Goal: Information Seeking & Learning: Learn about a topic

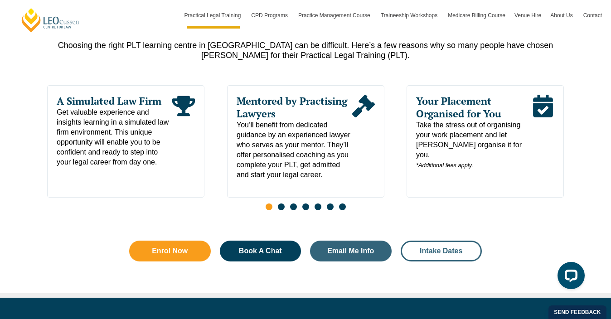
click at [450, 255] on span "Intake Dates" at bounding box center [441, 251] width 43 height 7
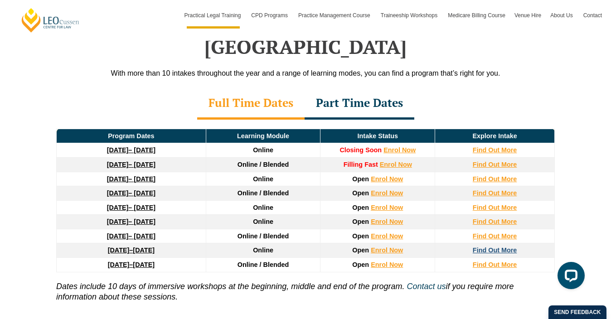
scroll to position [1200, 0]
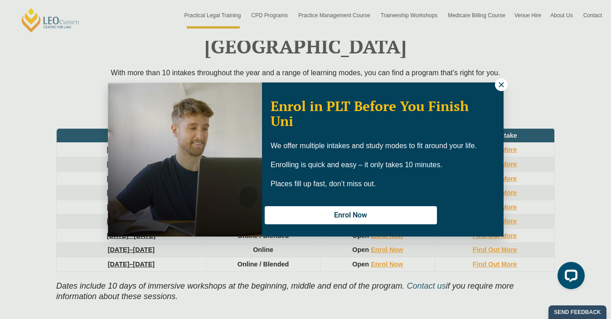
click at [500, 83] on icon at bounding box center [501, 84] width 5 height 5
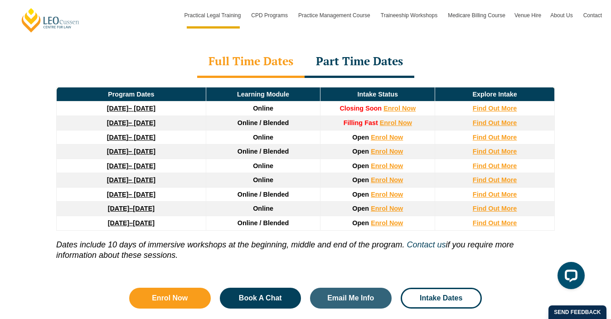
scroll to position [1241, 0]
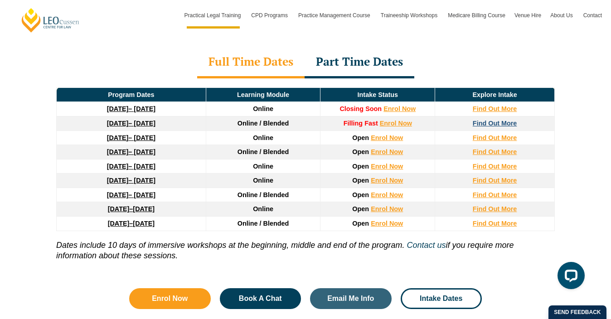
click at [490, 120] on strong "Find Out More" at bounding box center [495, 123] width 44 height 7
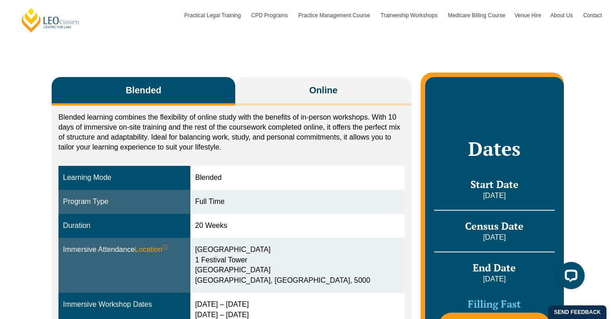
scroll to position [126, 0]
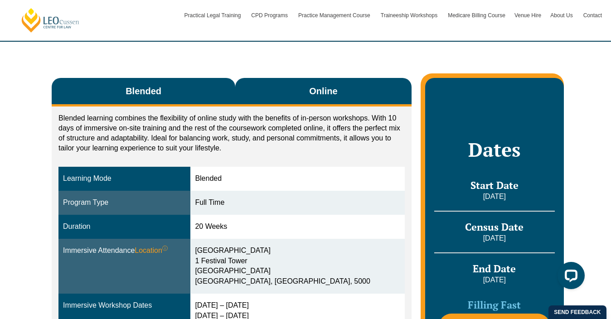
click at [282, 99] on button "Online" at bounding box center [323, 92] width 176 height 29
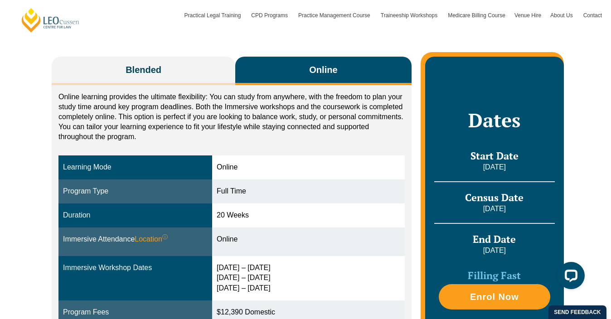
scroll to position [146, 0]
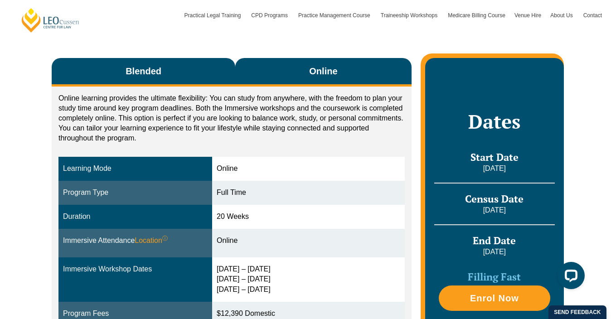
click at [186, 66] on button "Blended" at bounding box center [144, 72] width 184 height 29
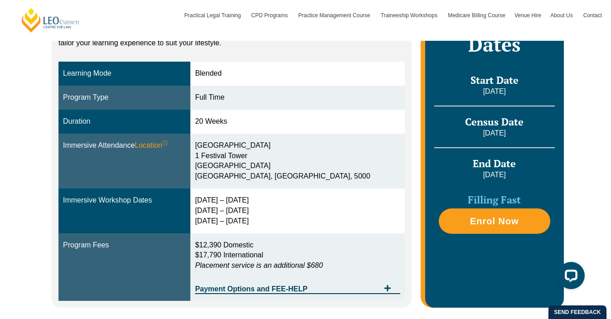
scroll to position [229, 0]
